Goal: Find specific page/section: Find specific page/section

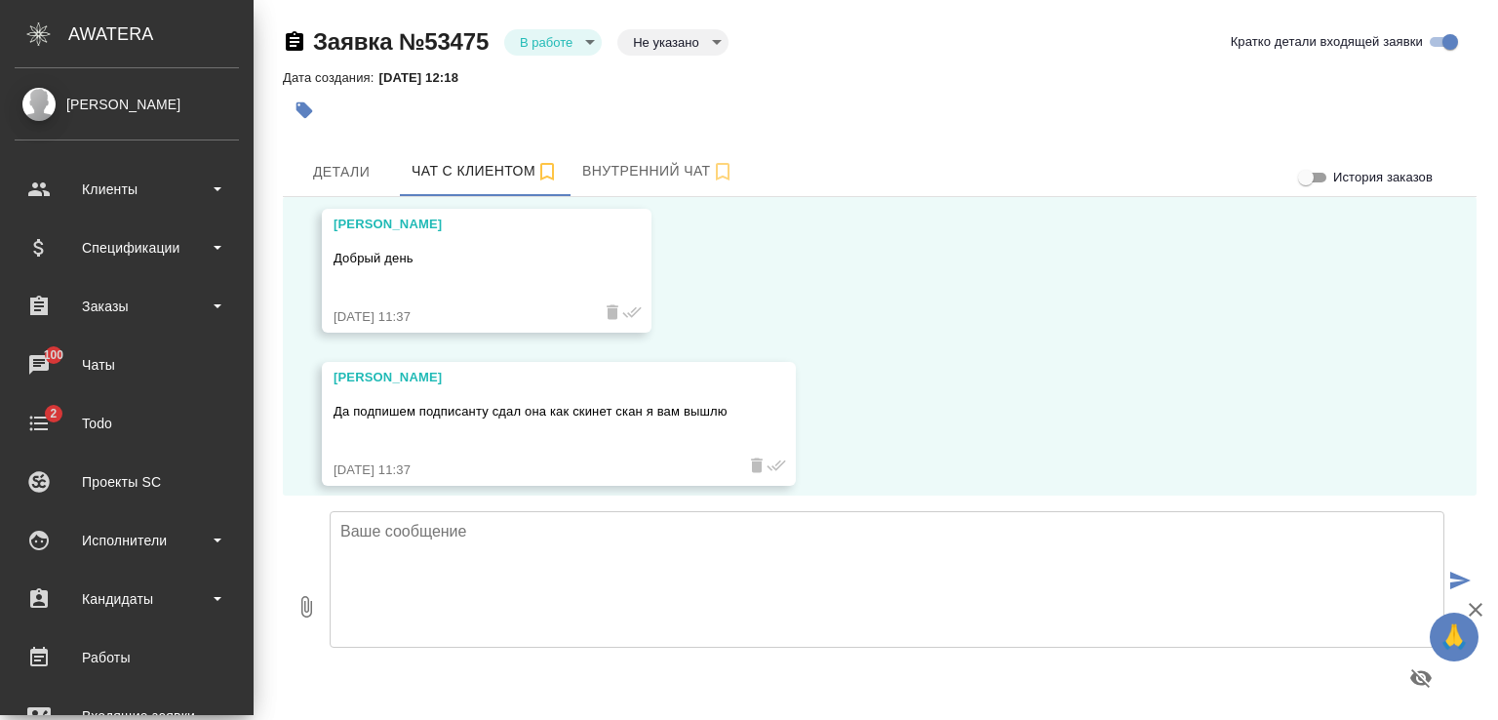
scroll to position [14558, 0]
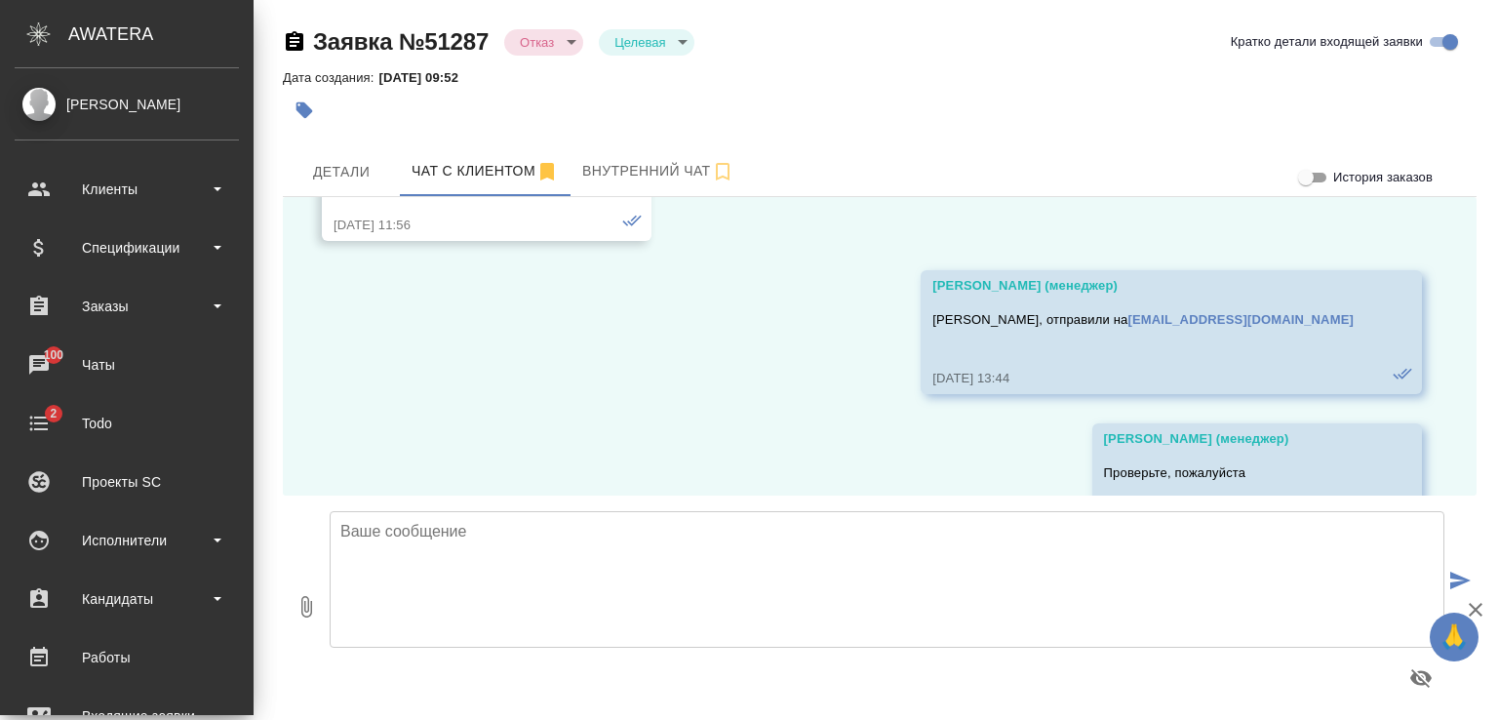
scroll to position [6437, 0]
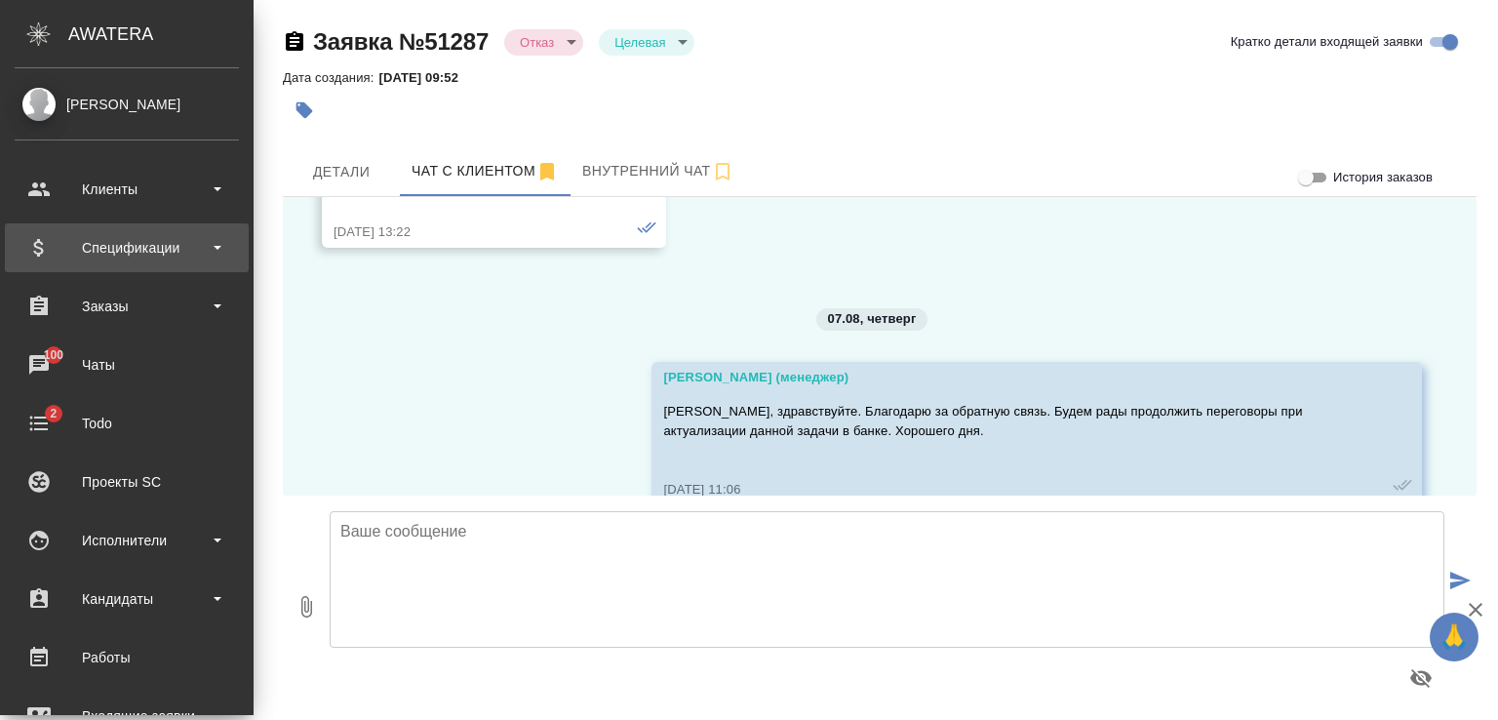
scroll to position [12562, 0]
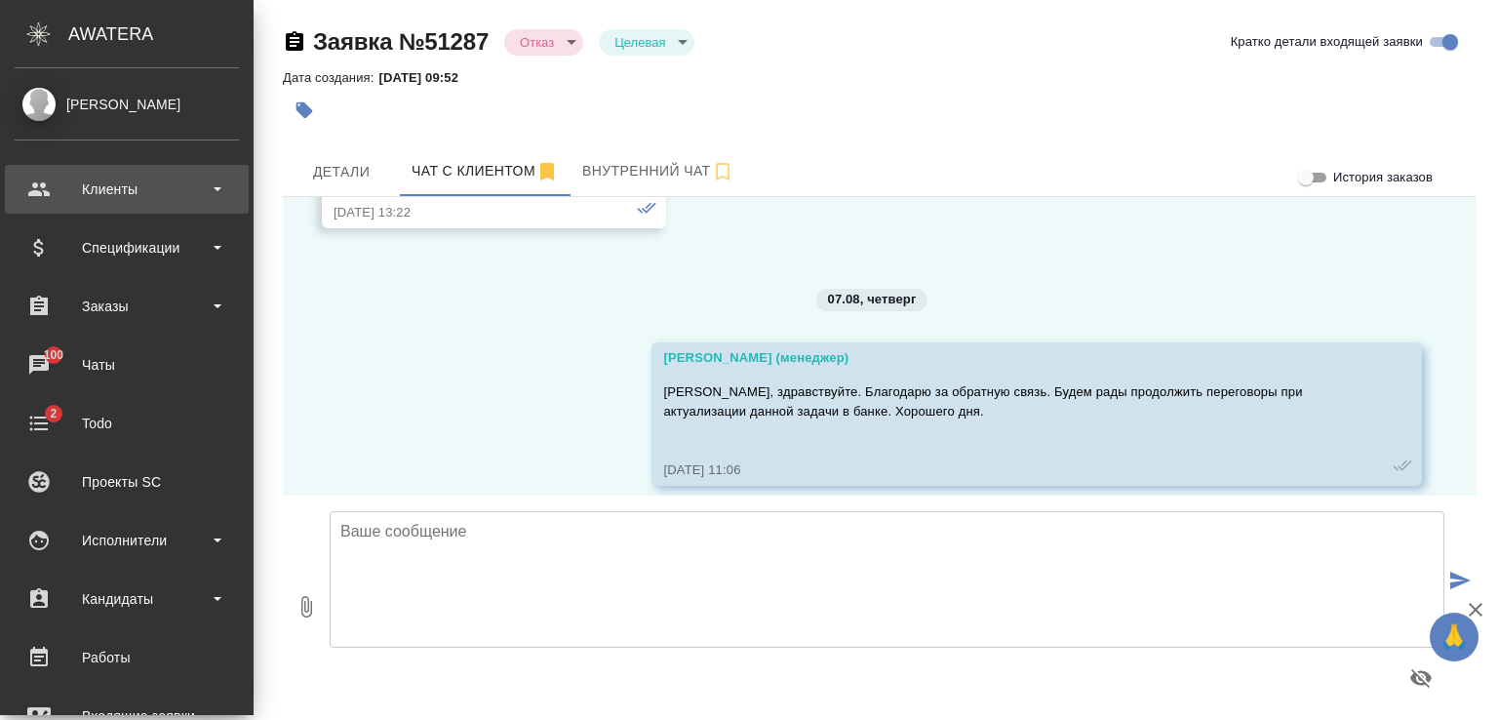
click at [91, 189] on div "Клиенты" at bounding box center [127, 189] width 224 height 29
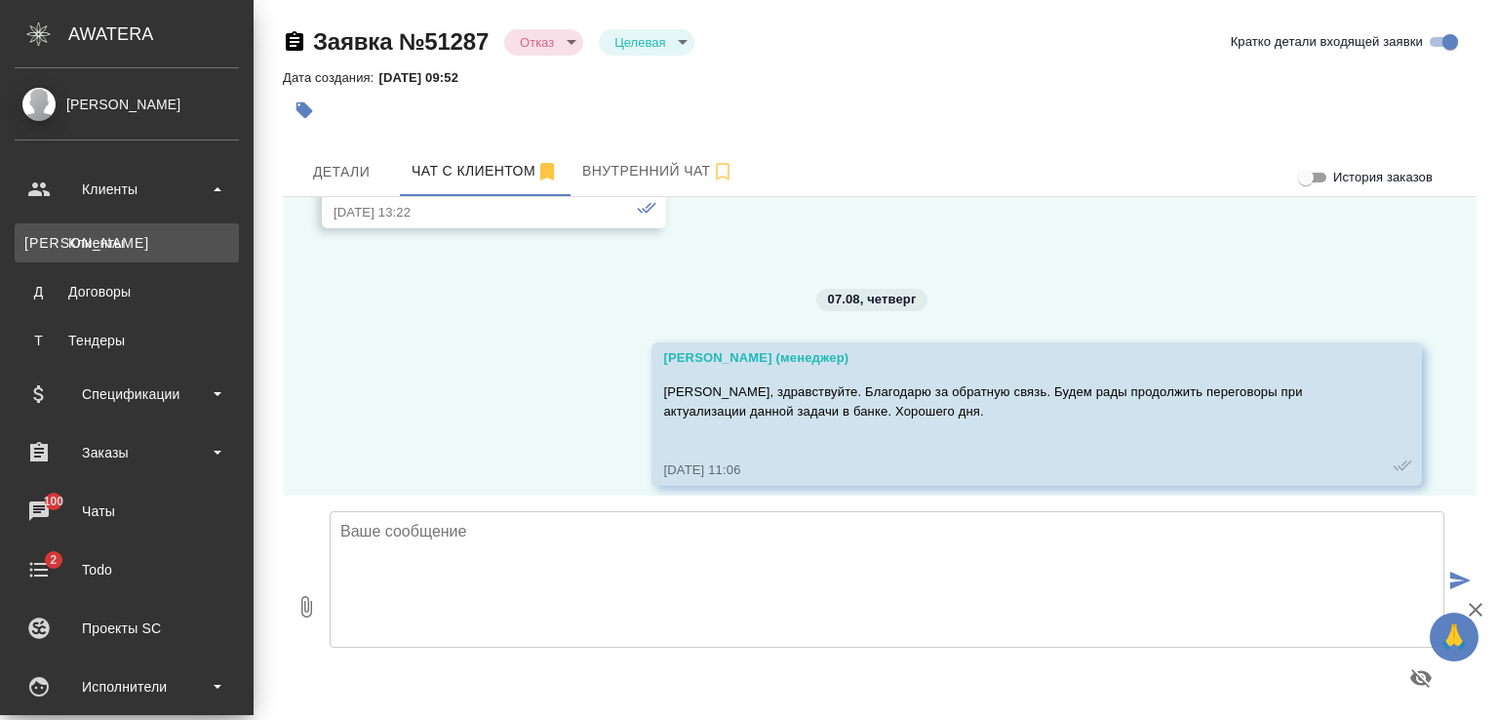
click at [106, 233] on div "Клиенты" at bounding box center [126, 243] width 205 height 20
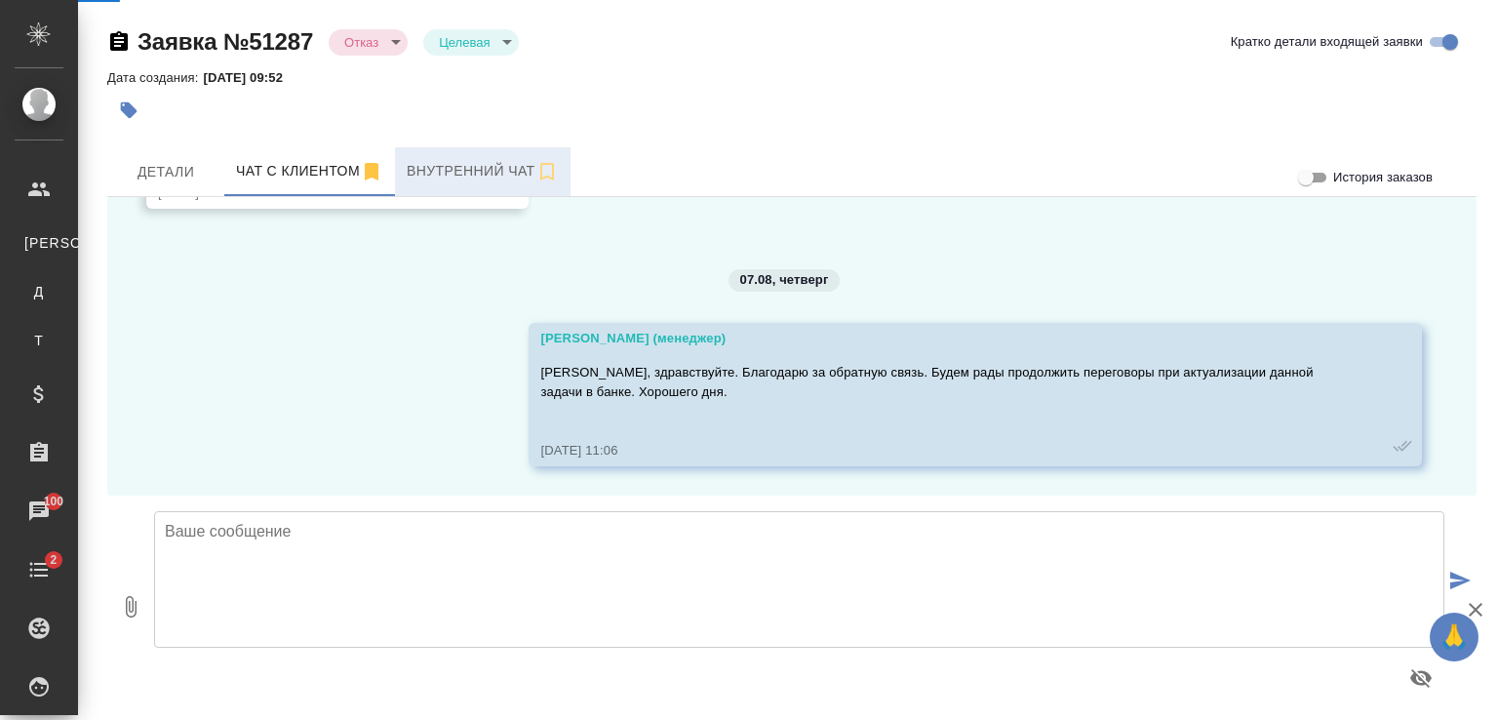
scroll to position [12484, 0]
select select "RU"
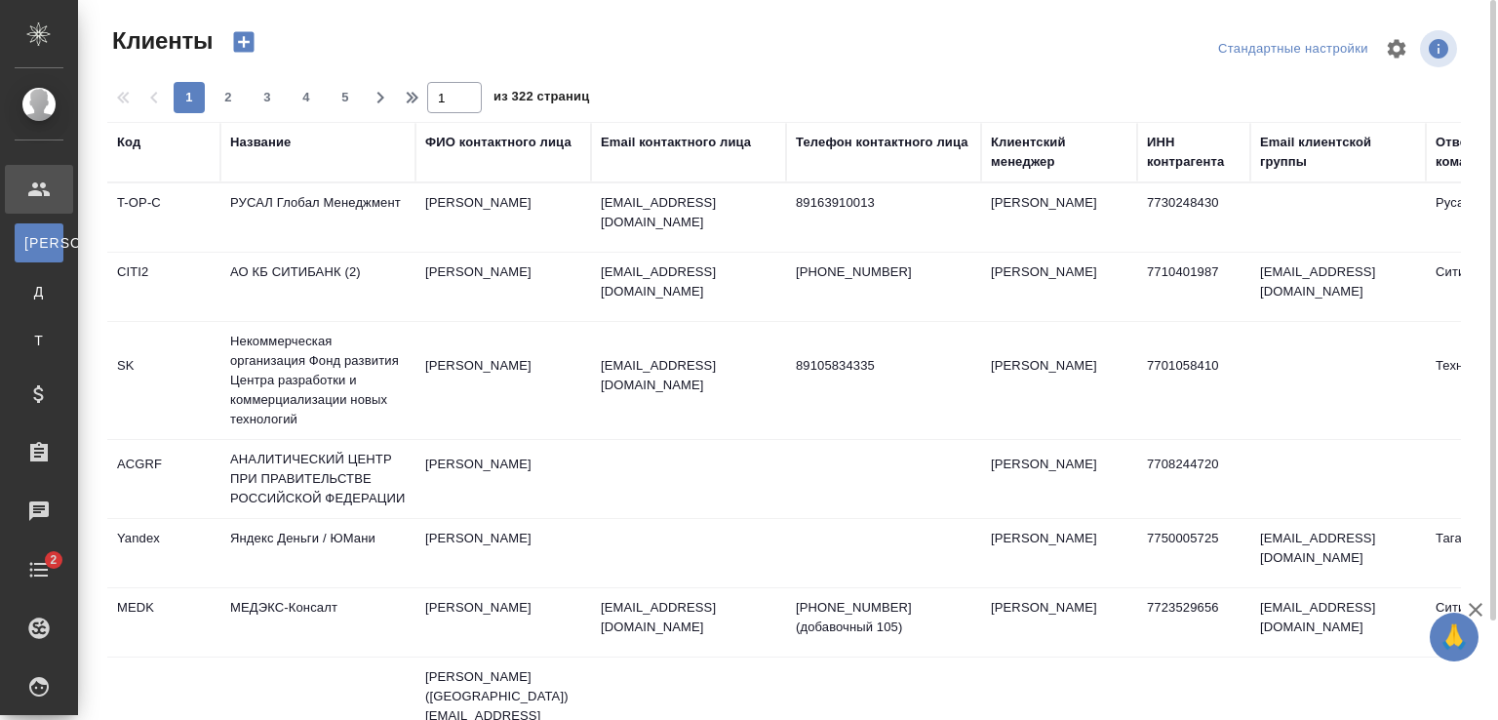
click at [273, 141] on div "Название" at bounding box center [260, 143] width 60 height 20
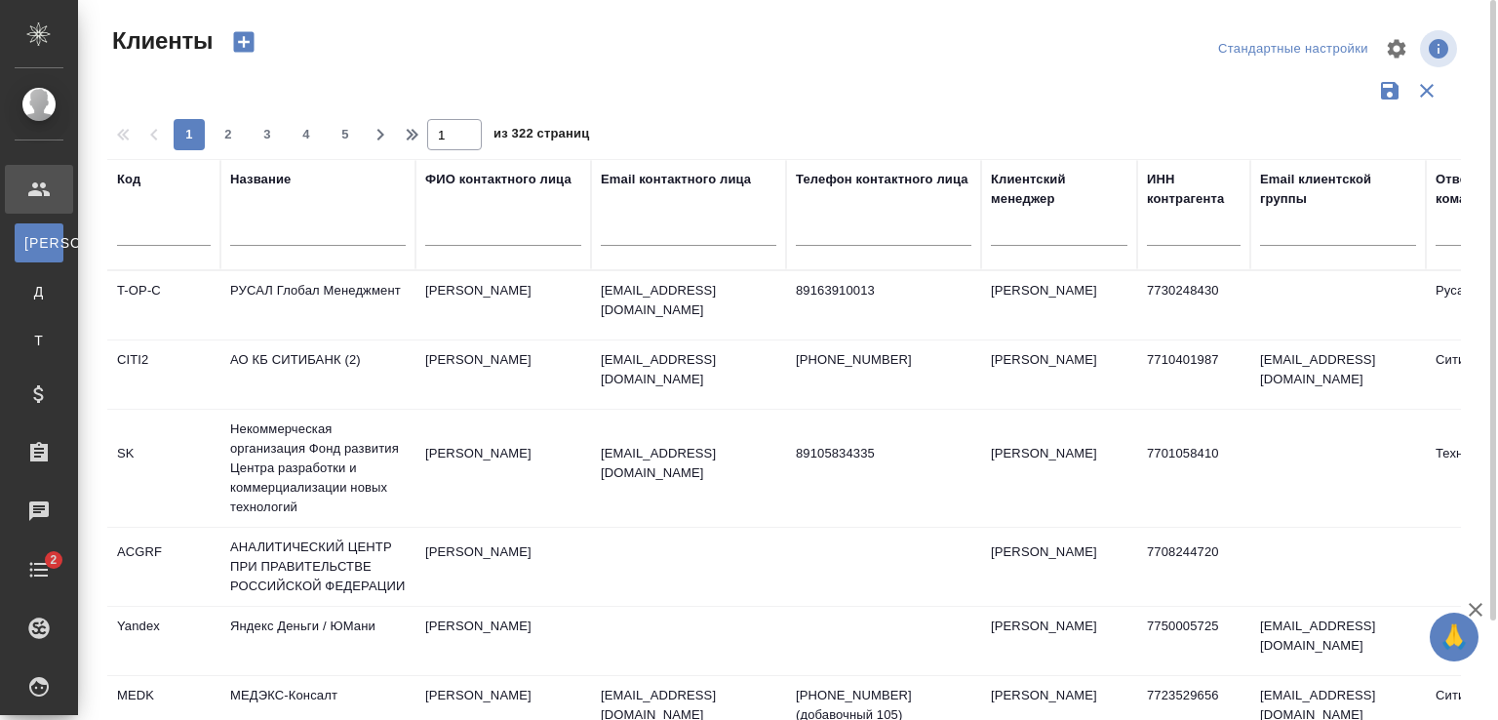
click at [295, 219] on div at bounding box center [318, 236] width 176 height 48
click at [289, 226] on input "text" at bounding box center [318, 233] width 176 height 24
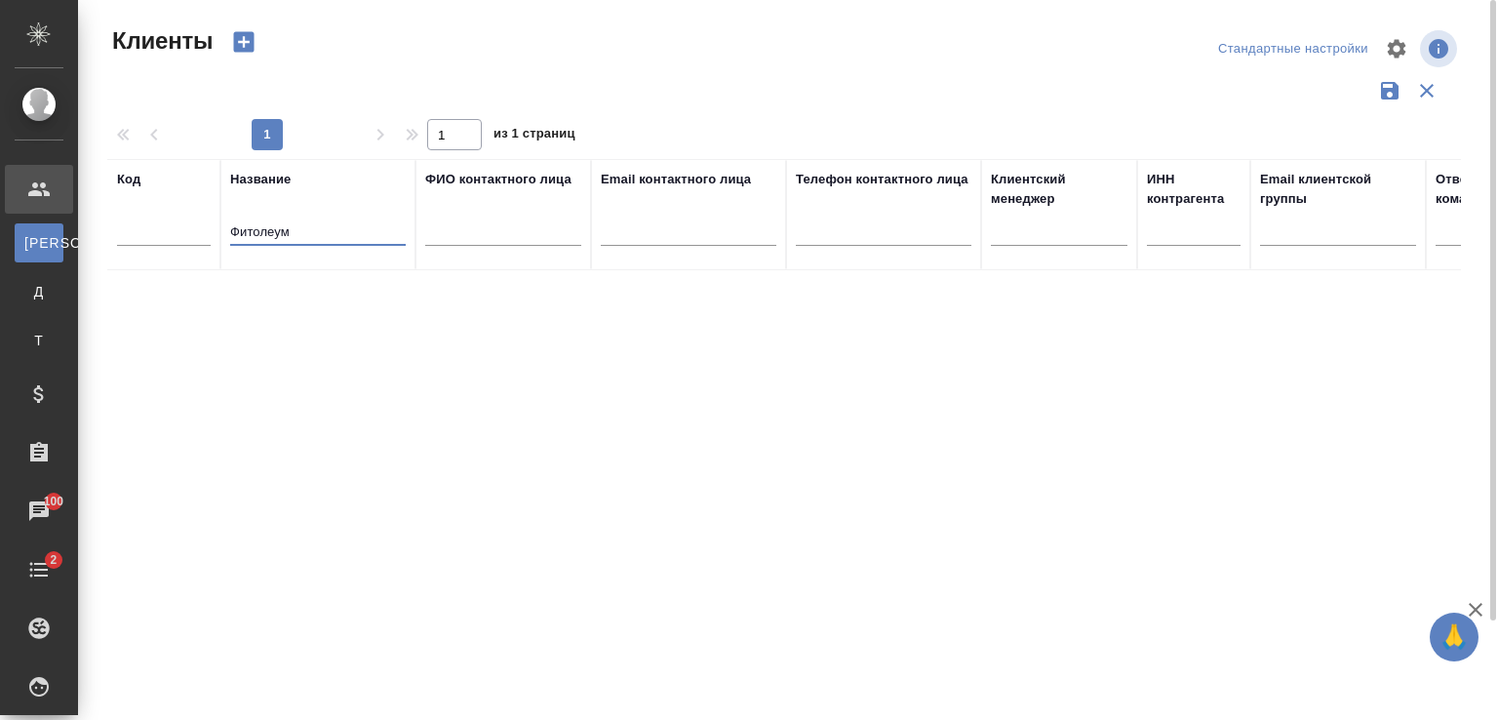
drag, startPoint x: 296, startPoint y: 223, endPoint x: 99, endPoint y: 223, distance: 196.0
click at [99, 223] on div "Клиенты Стандартные настройки 1 1 из 1 страниц Код Название Фитолеум ФИО контак…" at bounding box center [792, 436] width 1391 height 872
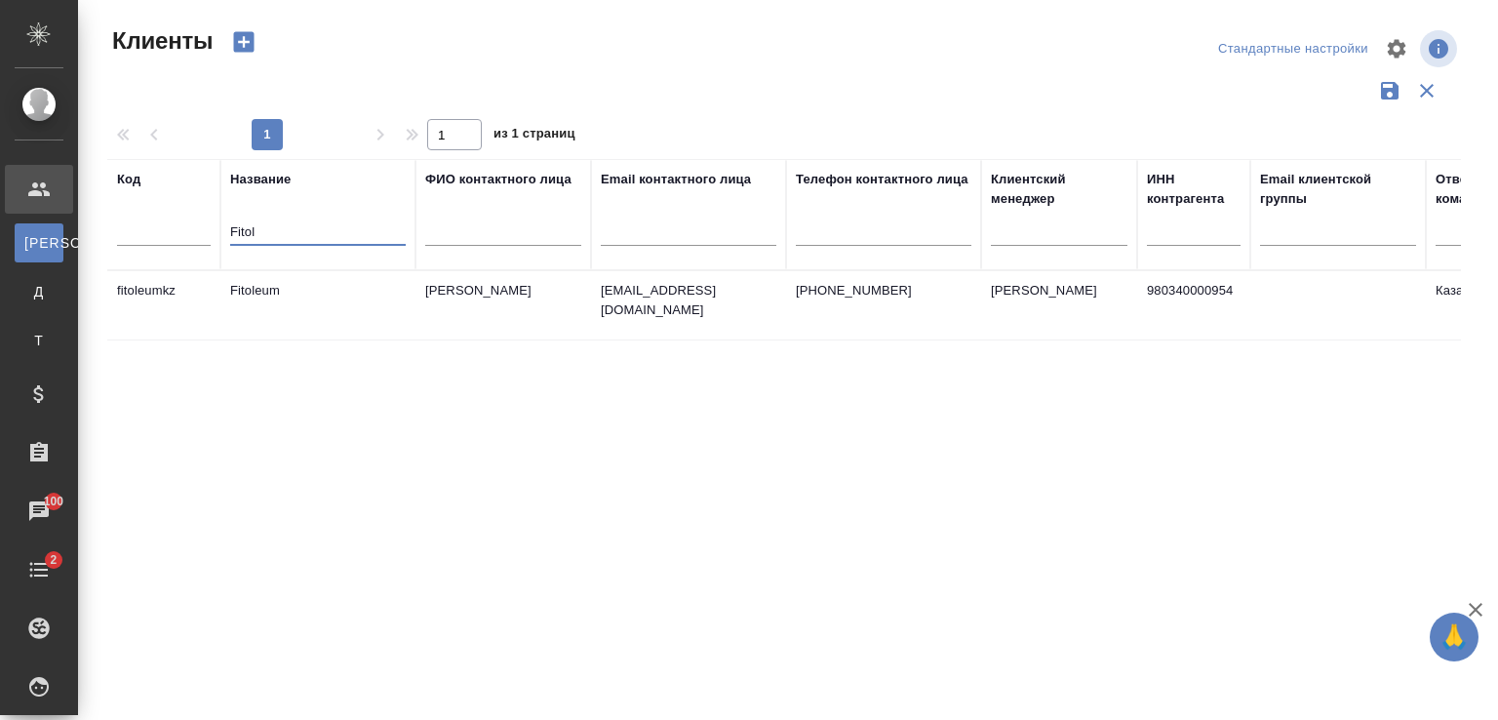
type input "Fitol"
click at [447, 283] on td "Куатова Айгерим" at bounding box center [503, 305] width 176 height 68
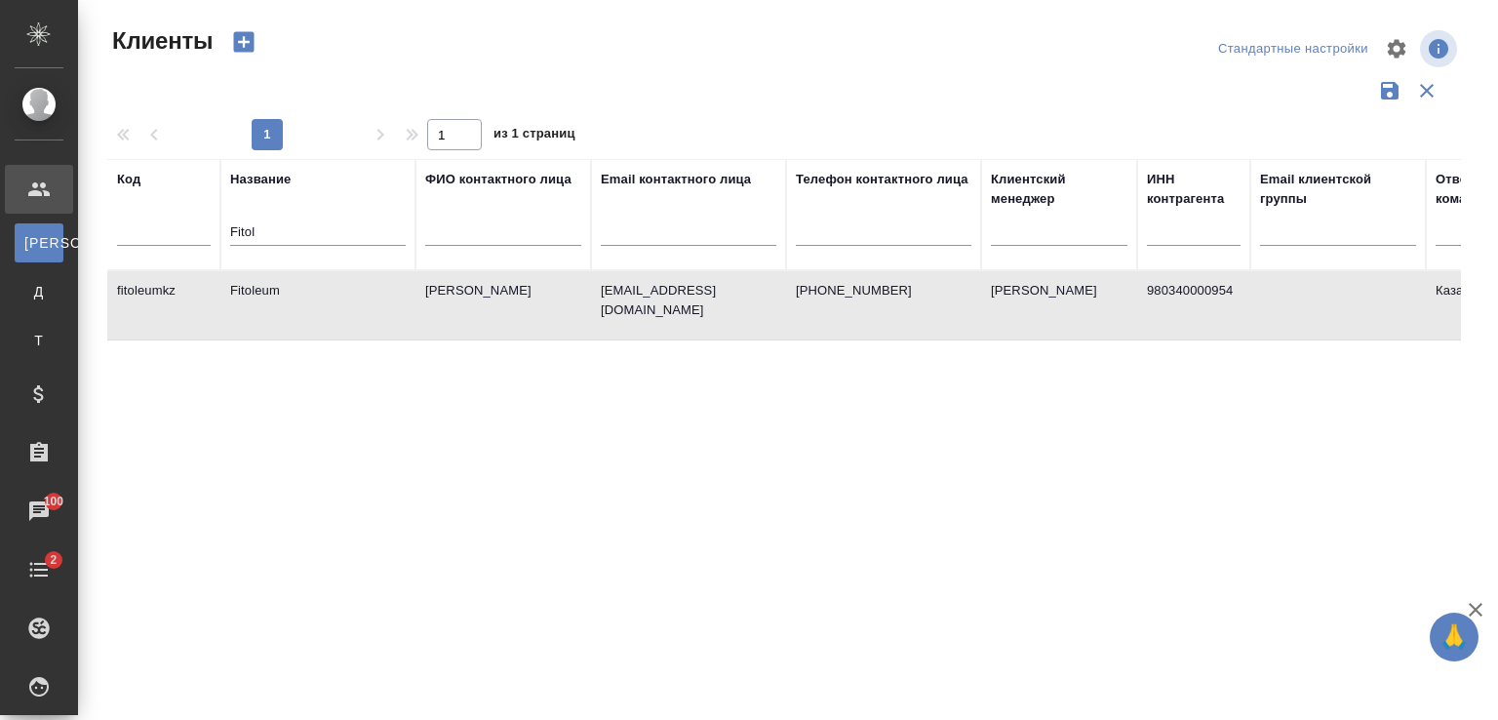
click at [447, 283] on td "Куатова Айгерим" at bounding box center [503, 305] width 176 height 68
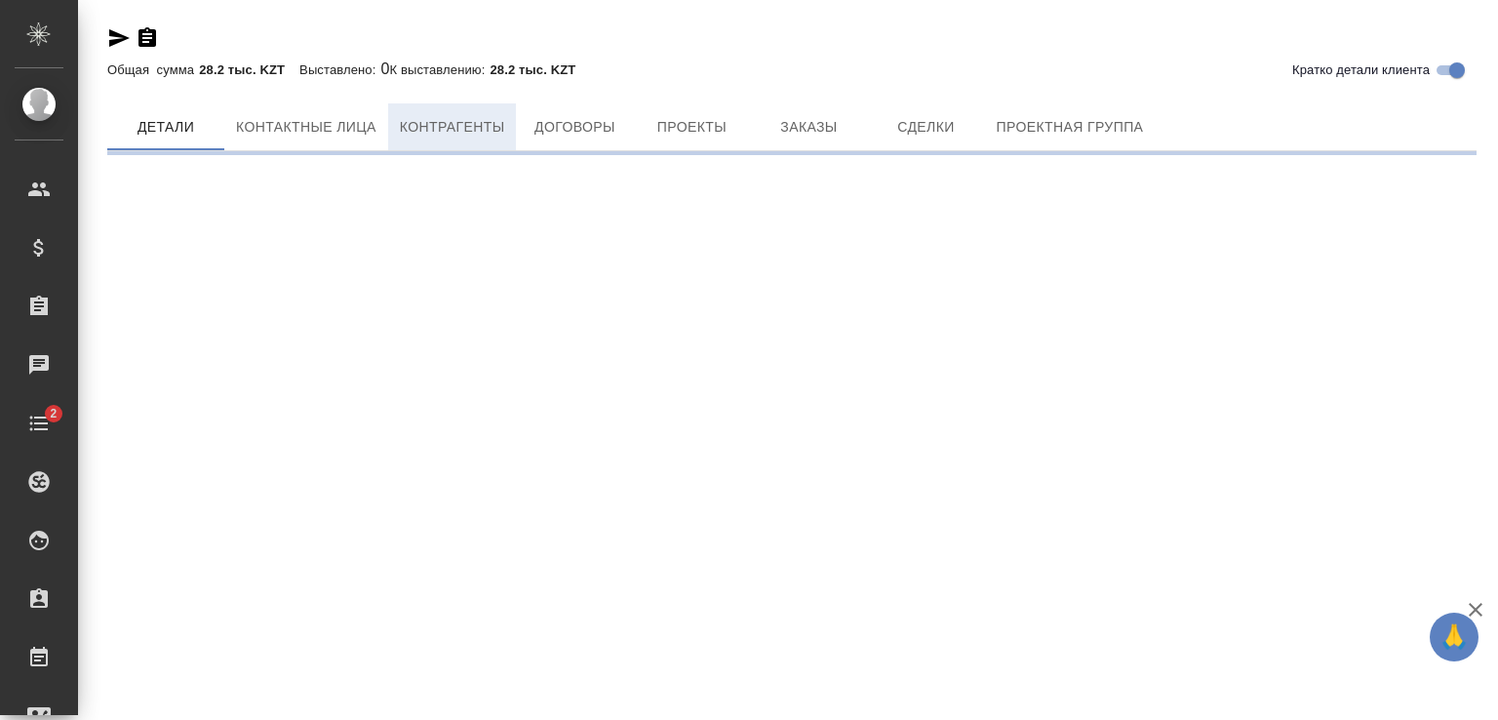
click at [473, 132] on span "Контрагенты" at bounding box center [452, 127] width 105 height 24
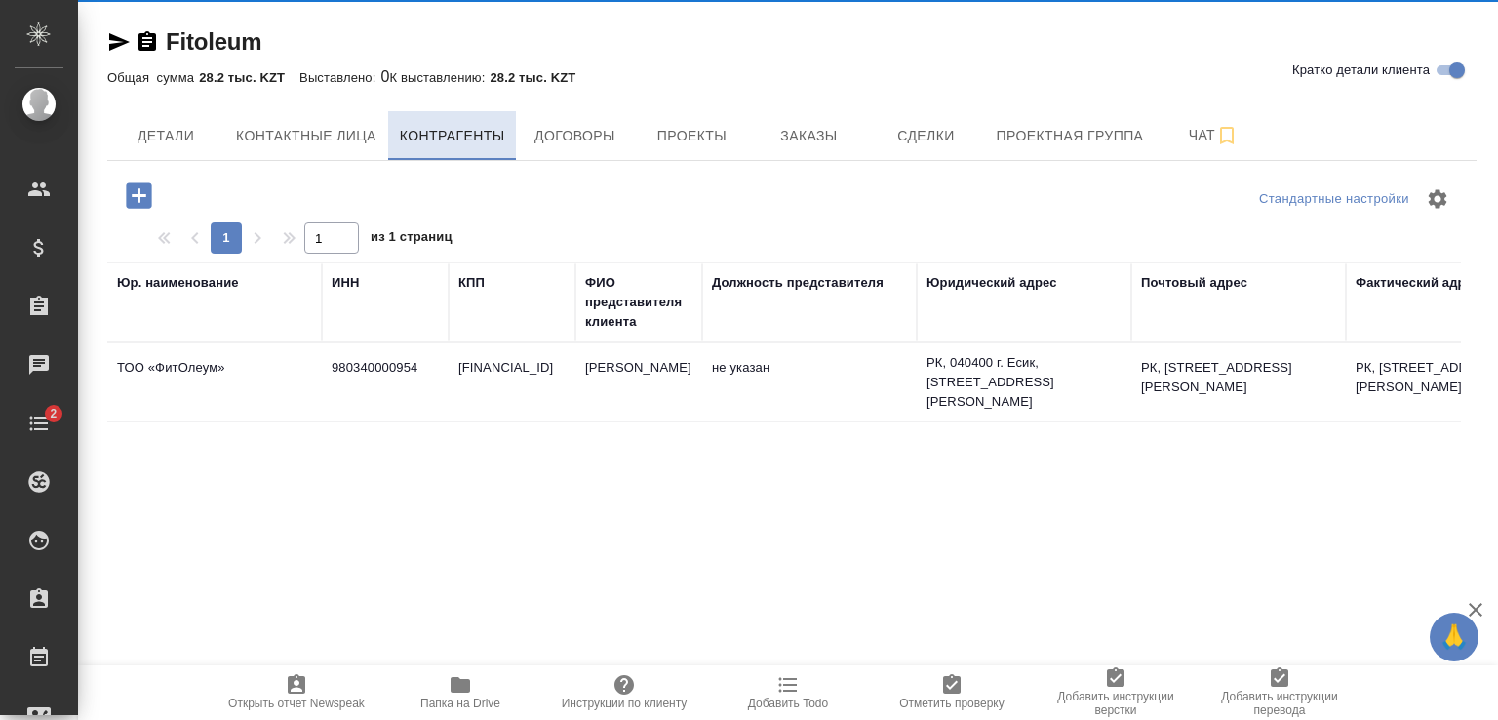
click at [460, 137] on span "Контрагенты" at bounding box center [452, 136] width 105 height 24
